Goal: Task Accomplishment & Management: Manage account settings

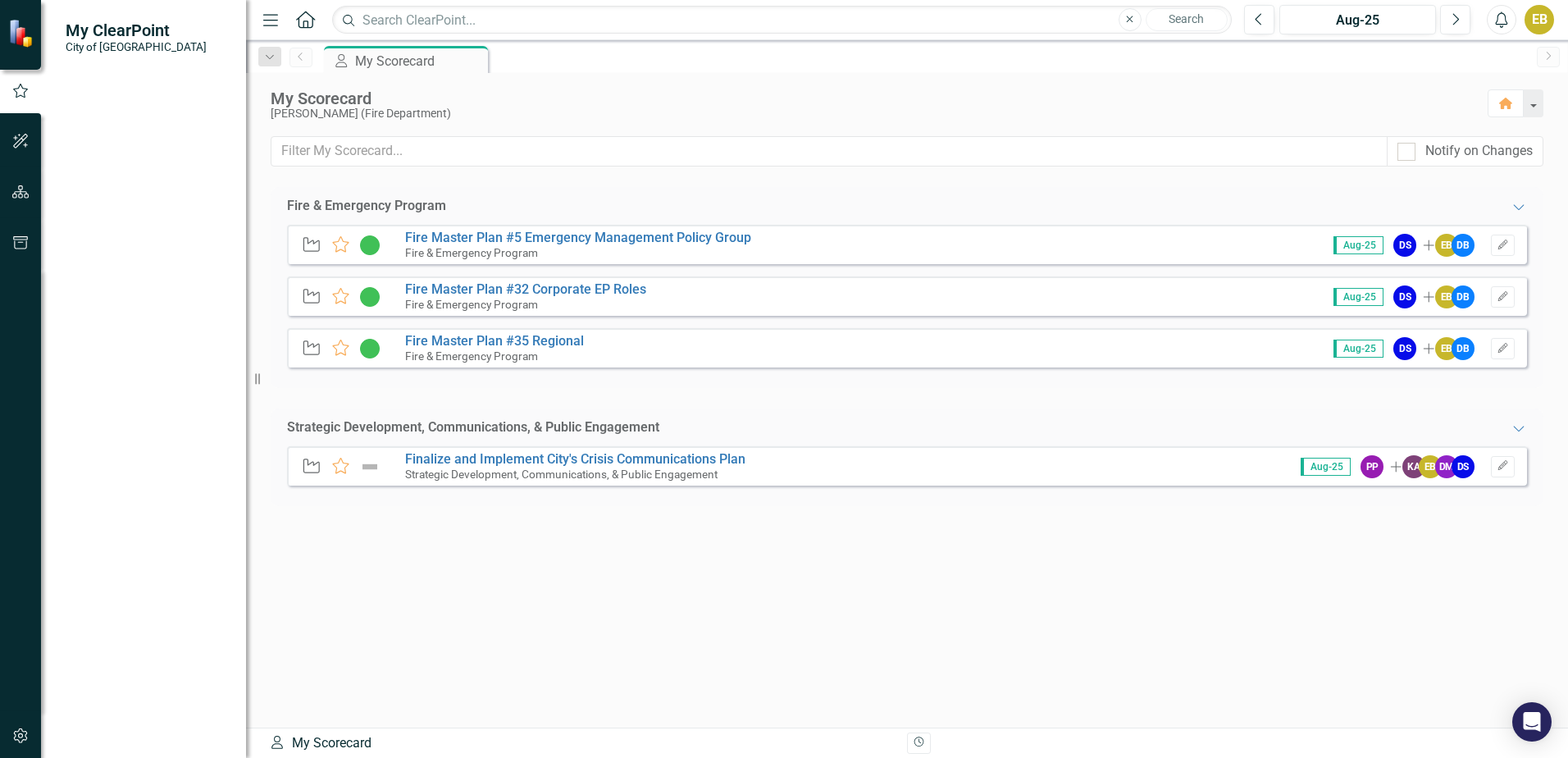
click at [128, 32] on span "My ClearPoint" at bounding box center [137, 30] width 141 height 20
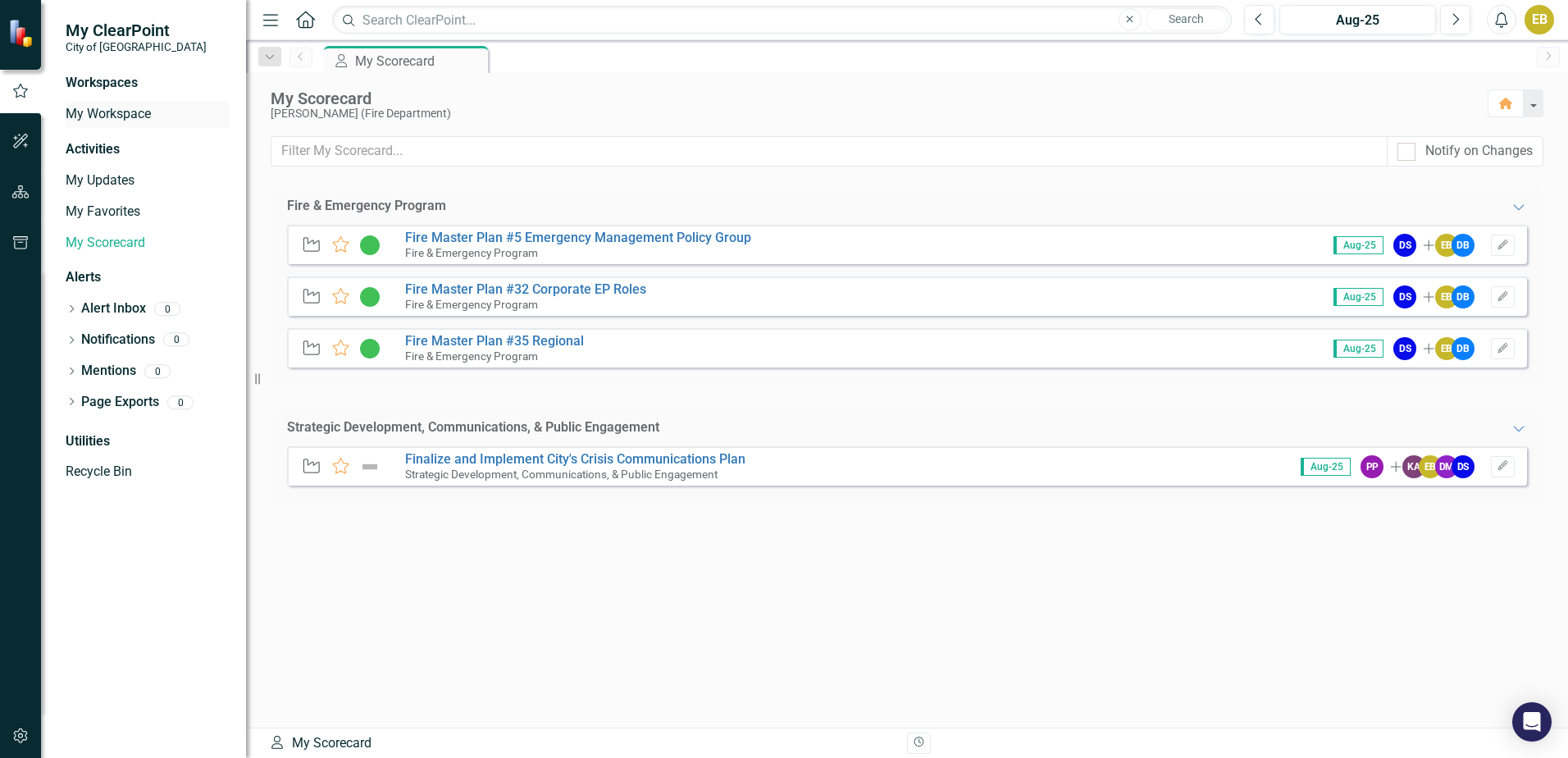
click at [95, 114] on link "My Workspace" at bounding box center [148, 114] width 164 height 19
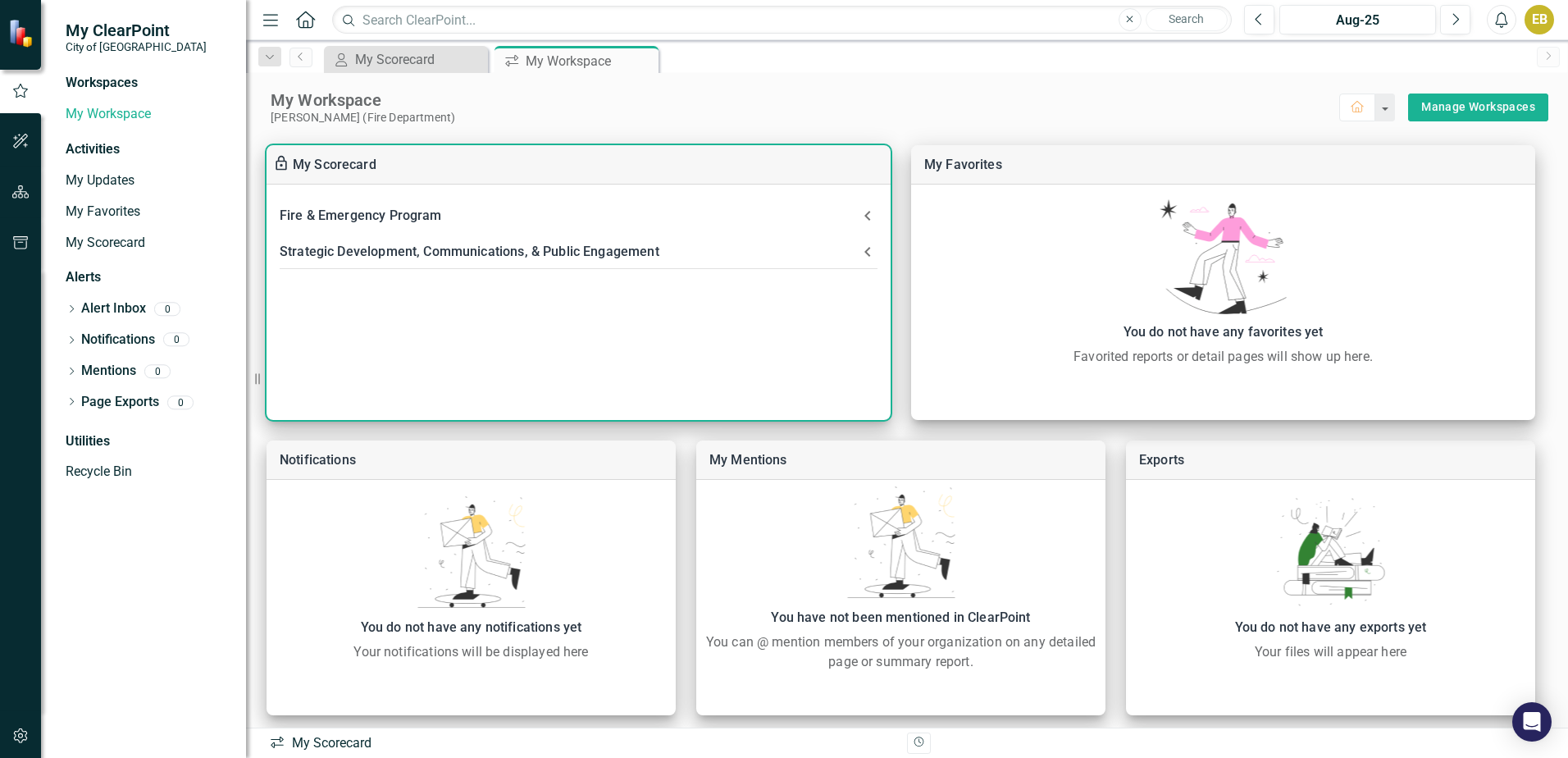
click at [869, 218] on icon at bounding box center [867, 215] width 20 height 20
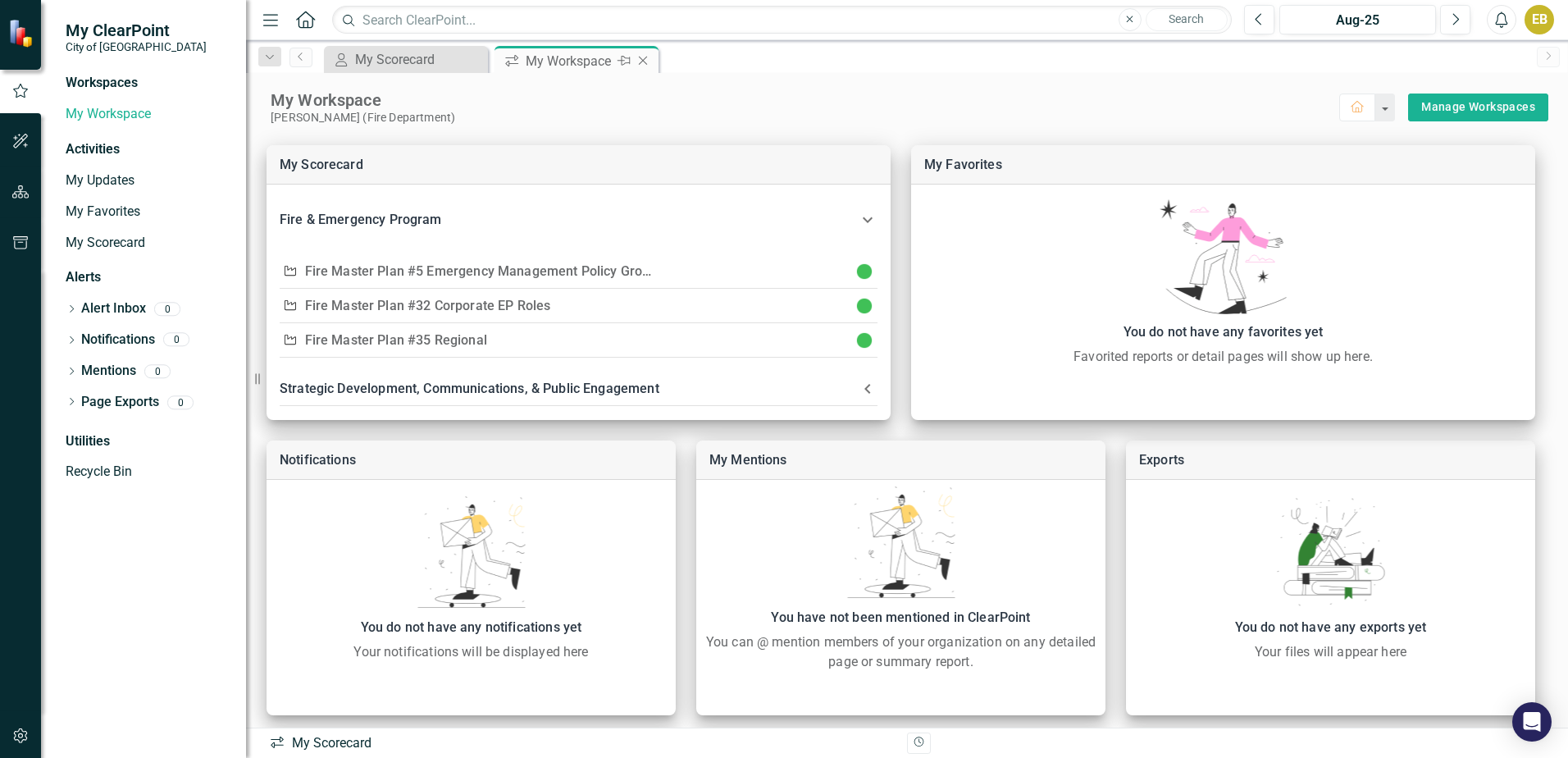
click at [641, 61] on icon "Close" at bounding box center [642, 60] width 16 height 13
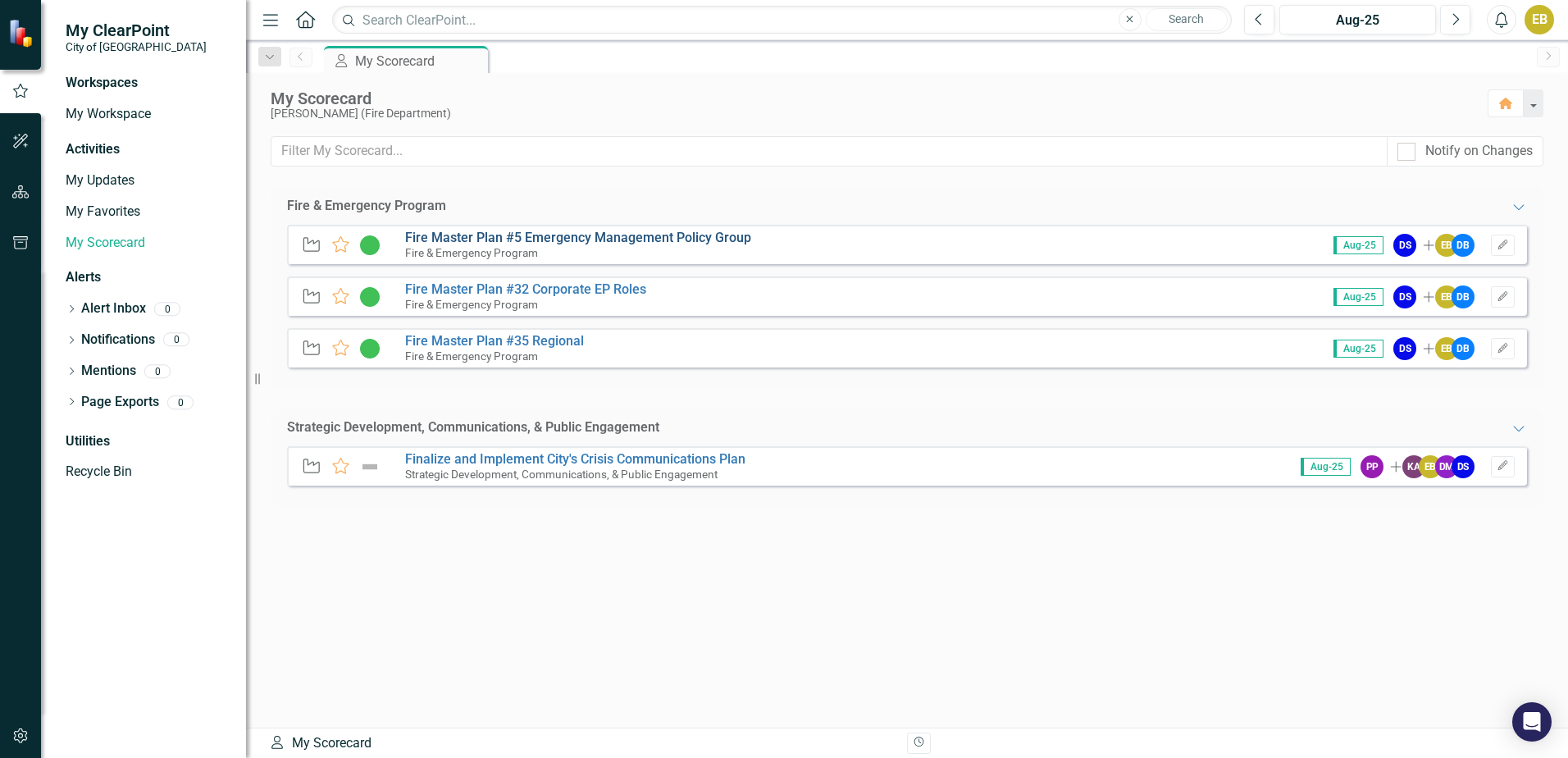
click at [482, 234] on link "Fire Master Plan #5 Emergency Management Policy Group" at bounding box center [578, 238] width 346 height 16
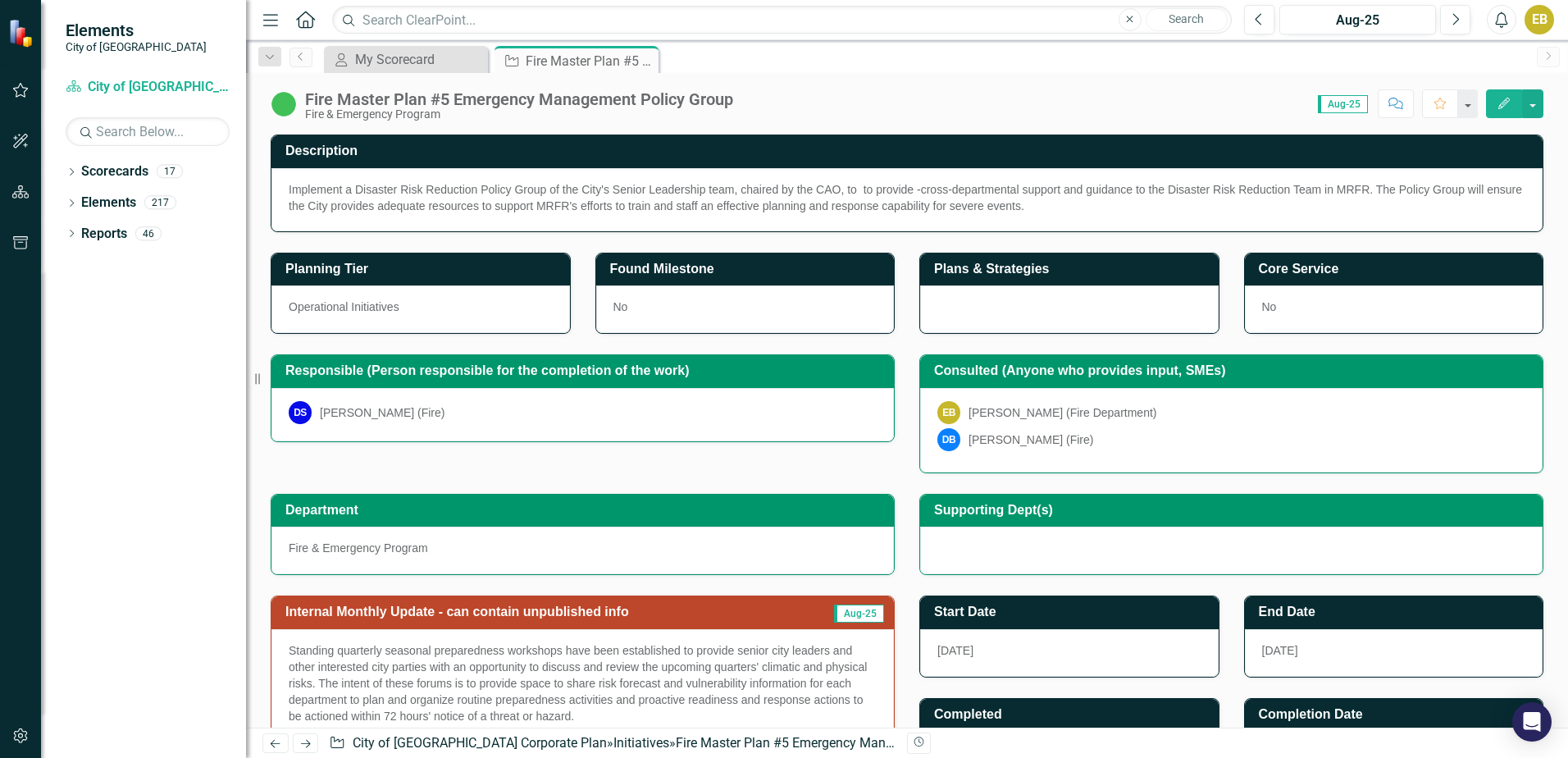
click at [0, 0] on icon "Close" at bounding box center [0, 0] width 0 height 0
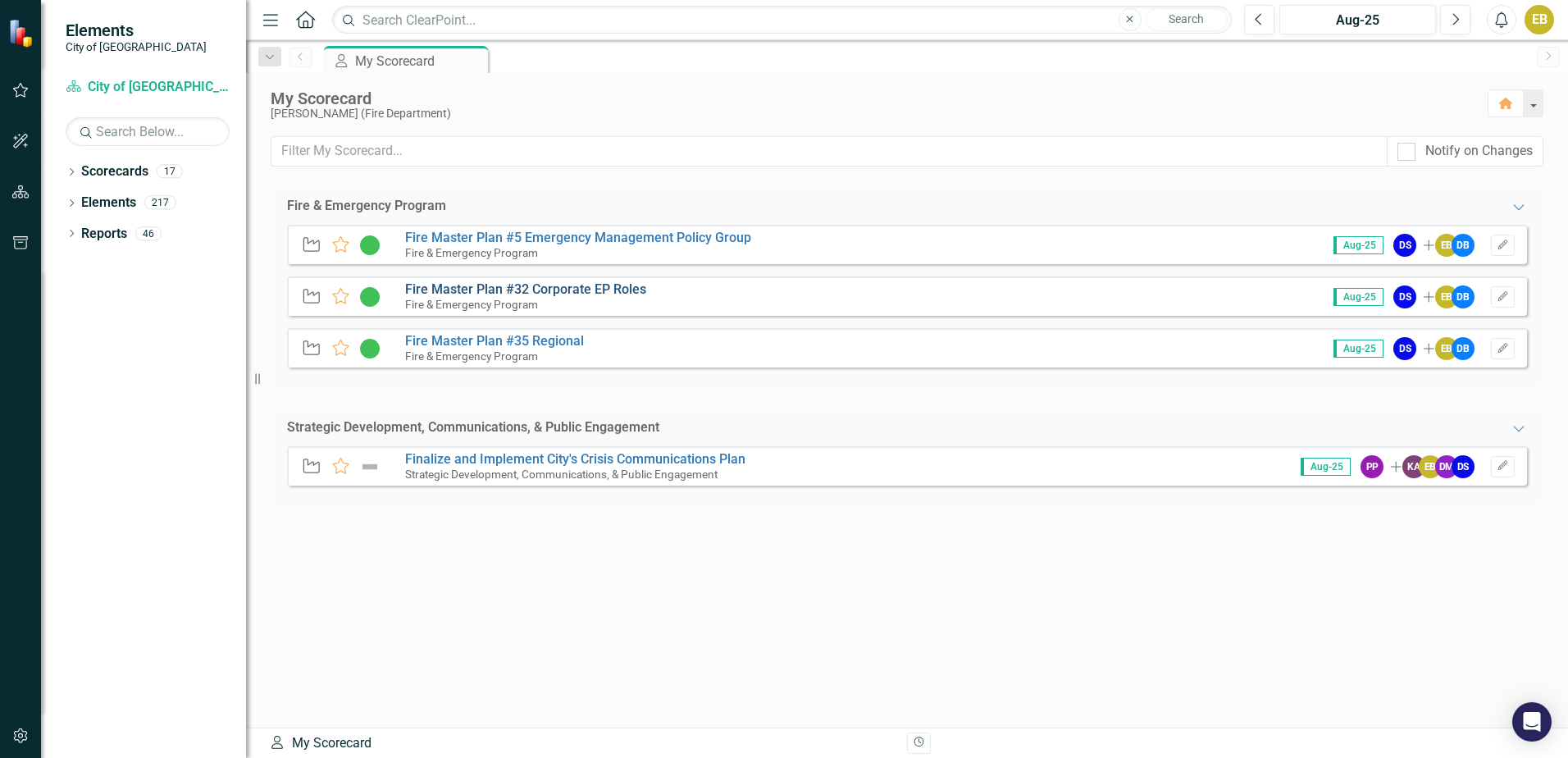
click at [495, 288] on link "Fire Master Plan #32 Corporate EP Roles" at bounding box center [526, 288] width 241 height 16
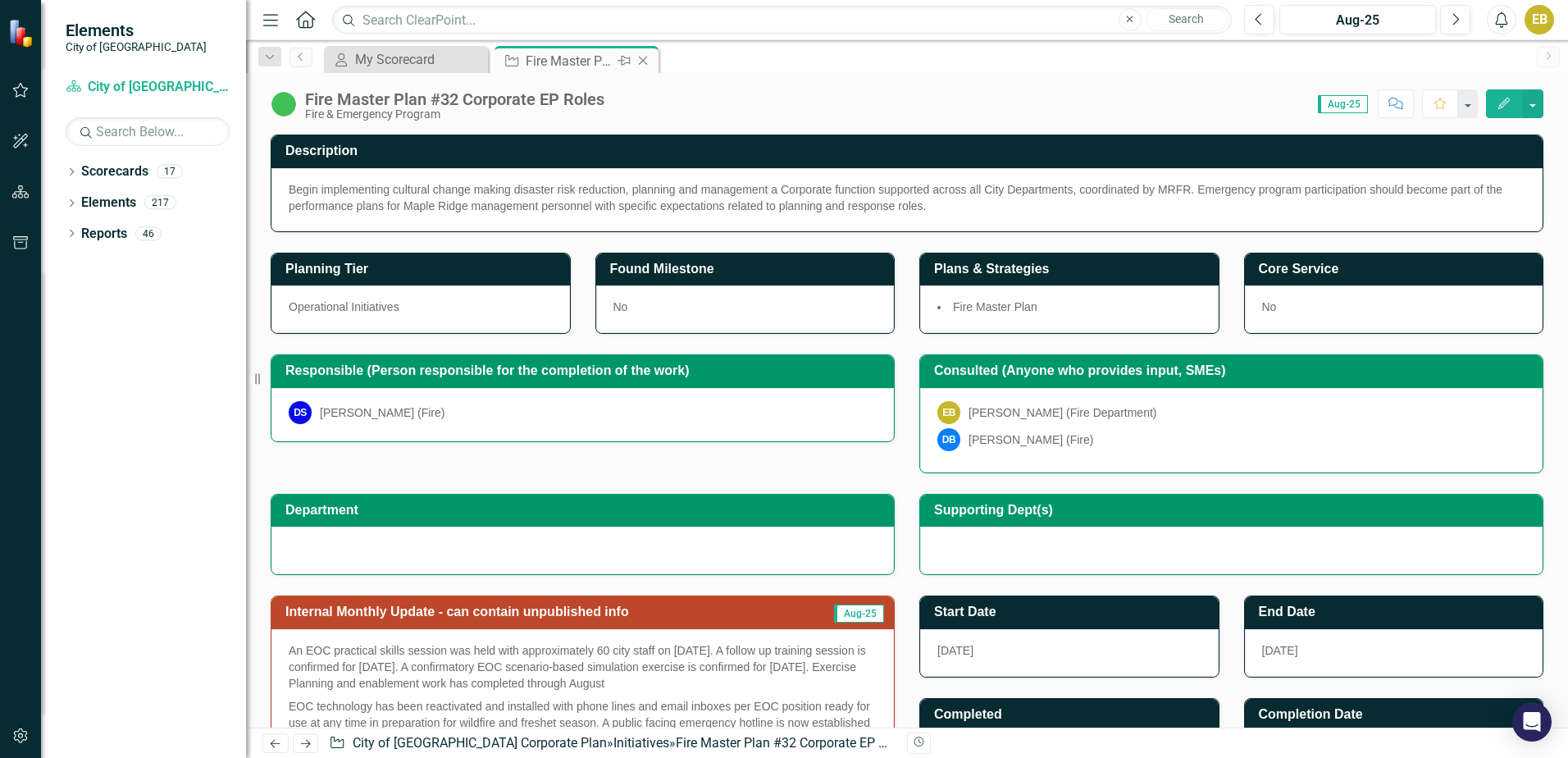
click at [645, 63] on icon "Close" at bounding box center [642, 60] width 16 height 13
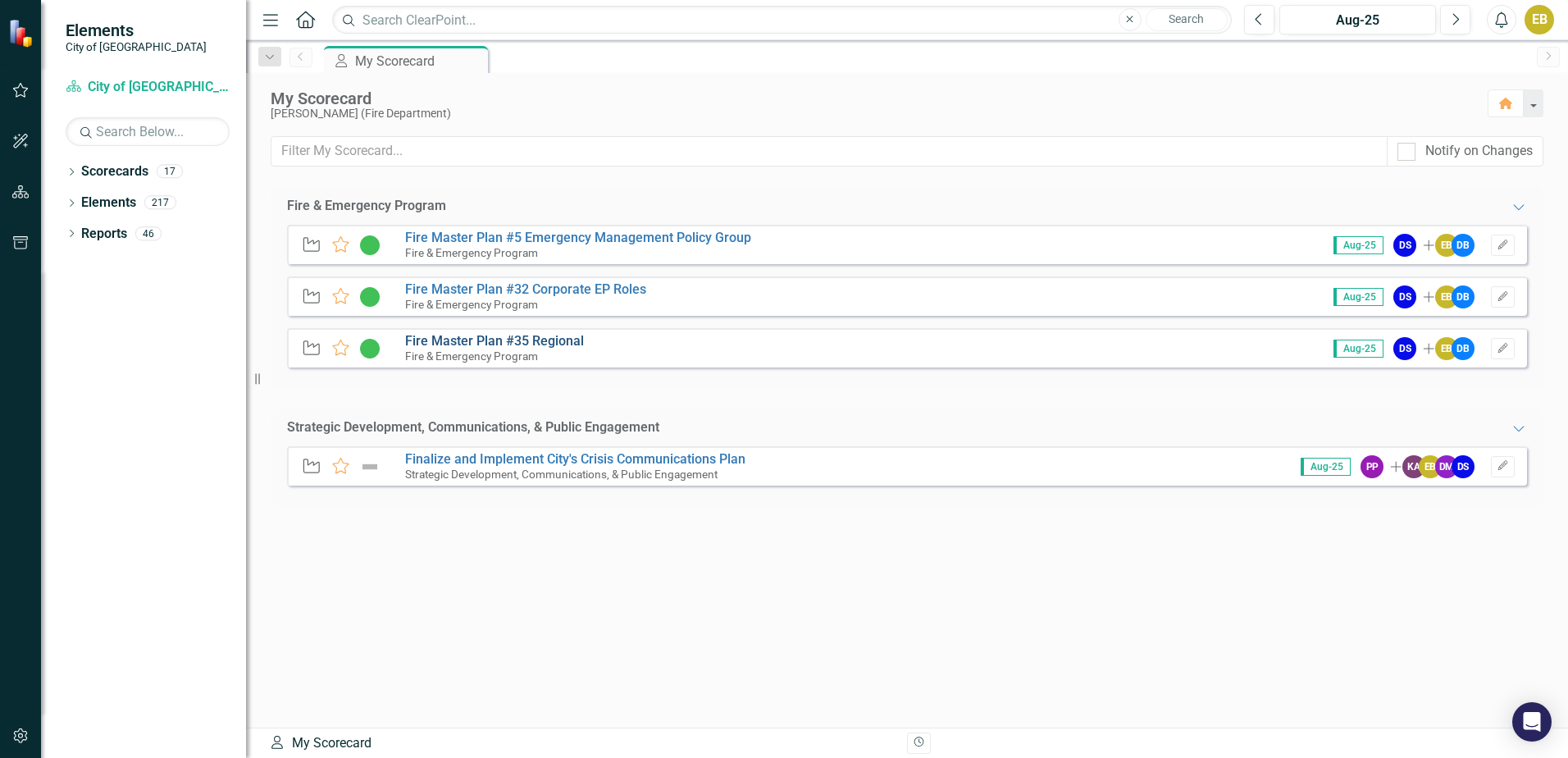
click at [521, 341] on link "Fire Master Plan #35 Regional" at bounding box center [495, 340] width 179 height 16
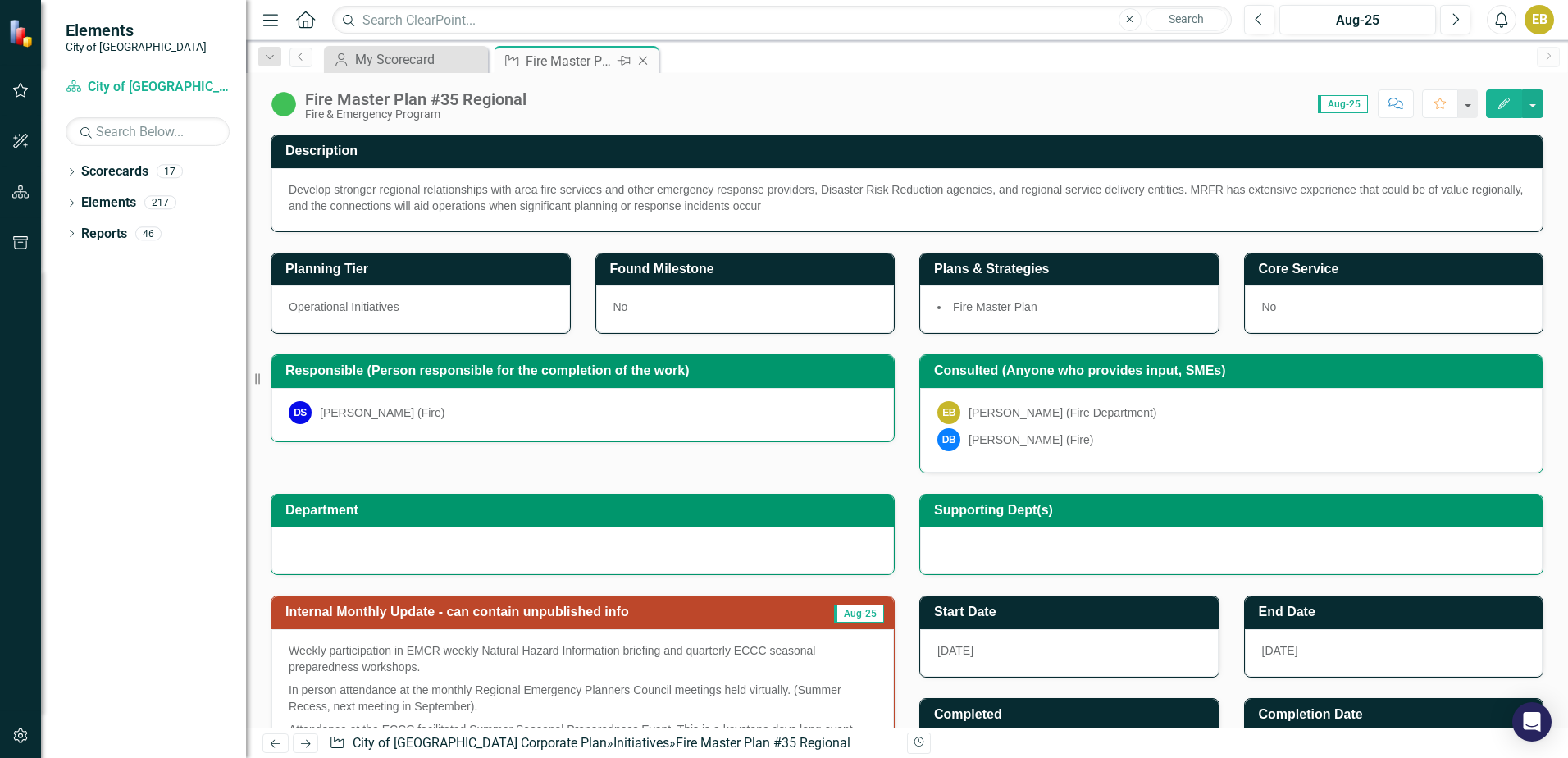
click at [639, 60] on icon "Close" at bounding box center [642, 60] width 16 height 13
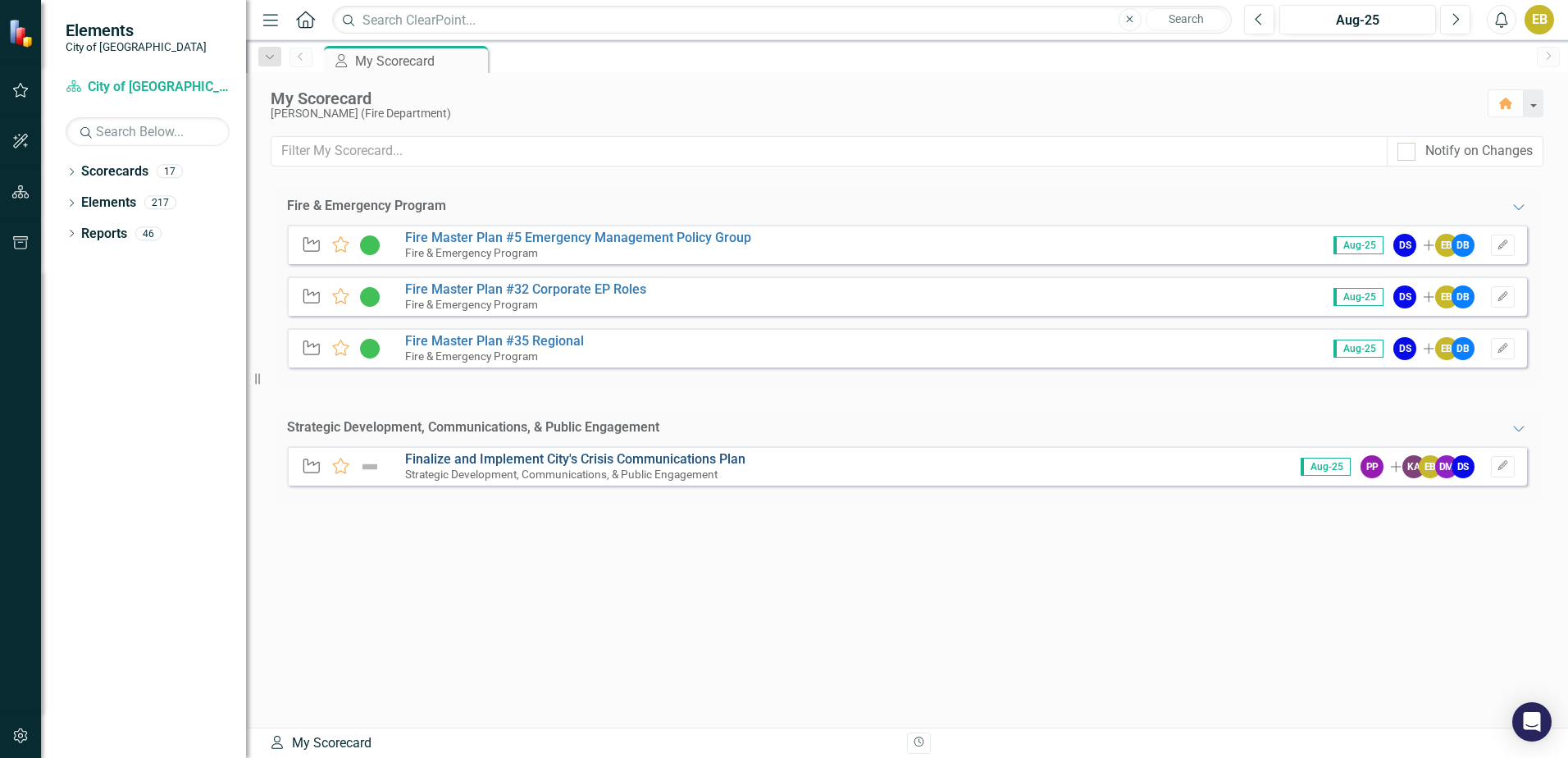
click at [640, 460] on link "Finalize and Implement City's Crisis Communications Plan" at bounding box center [575, 459] width 340 height 16
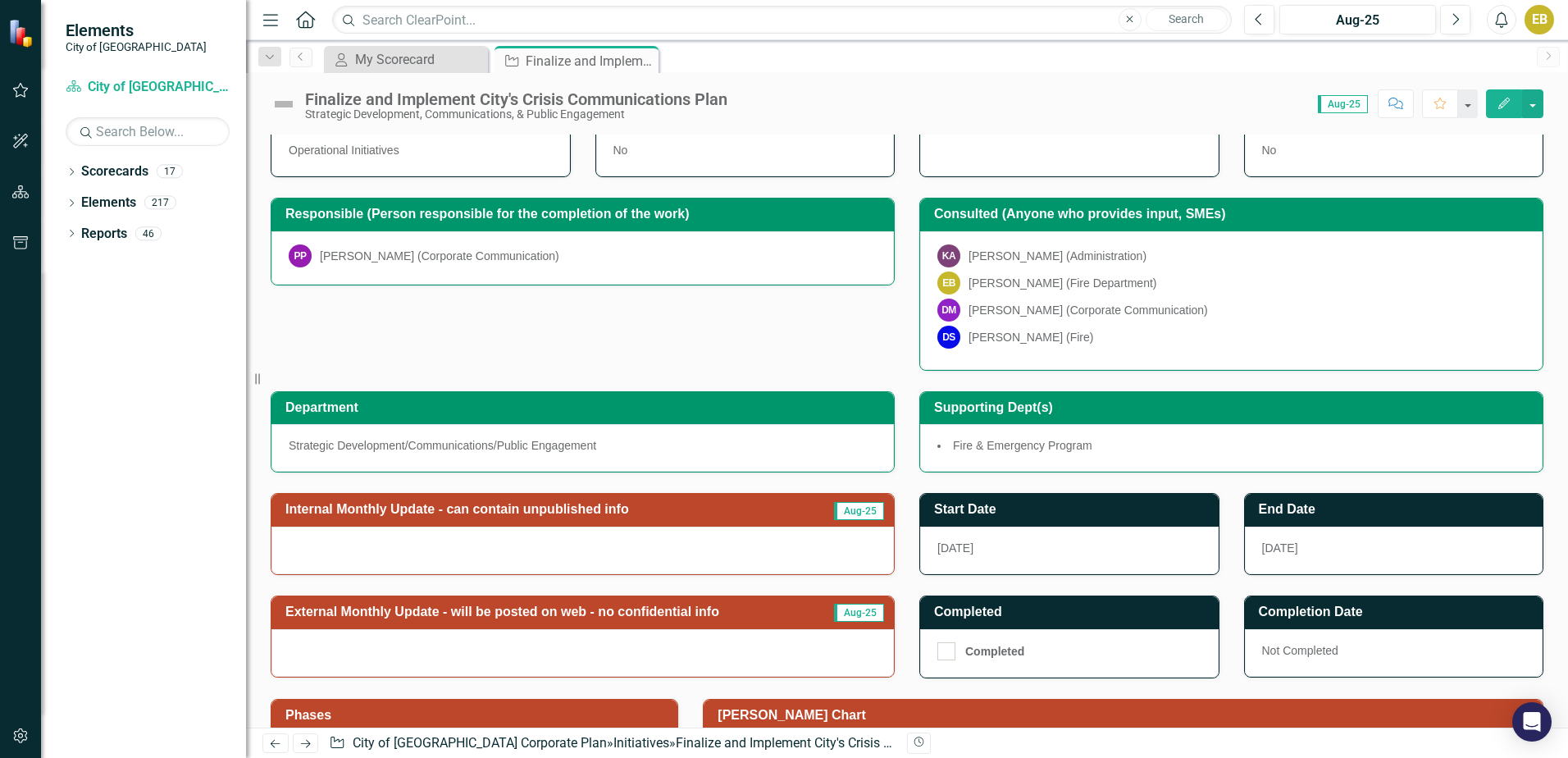
scroll to position [328, 0]
